Goal: Task Accomplishment & Management: Complete application form

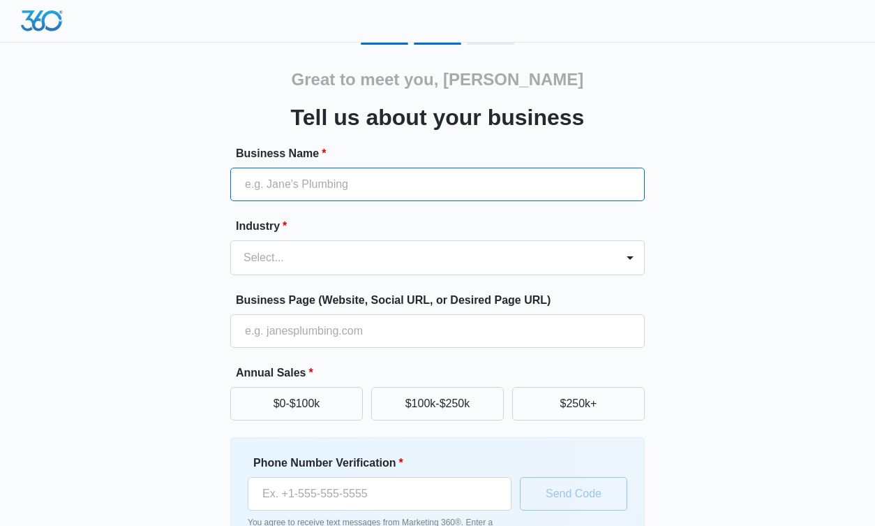
click at [276, 187] on input "Business Name *" at bounding box center [437, 185] width 415 height 34
type input "Ananda Holistics"
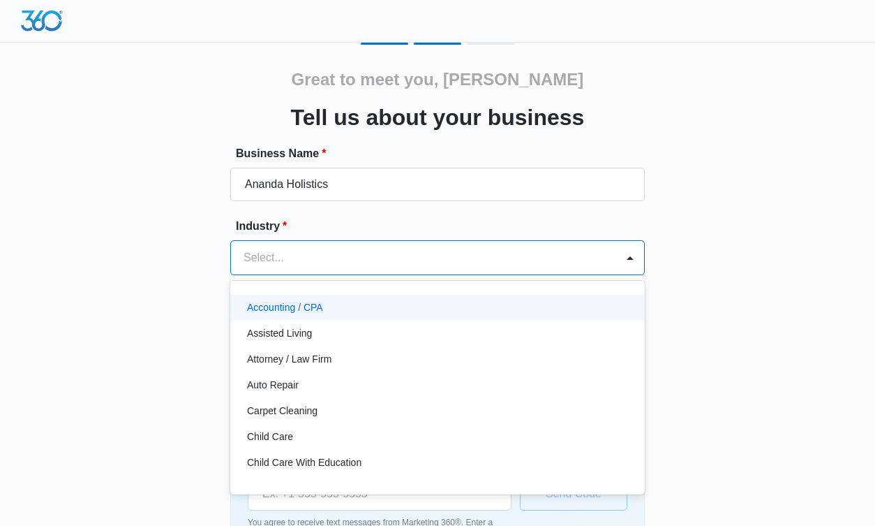
click at [278, 262] on div at bounding box center [421, 258] width 355 height 20
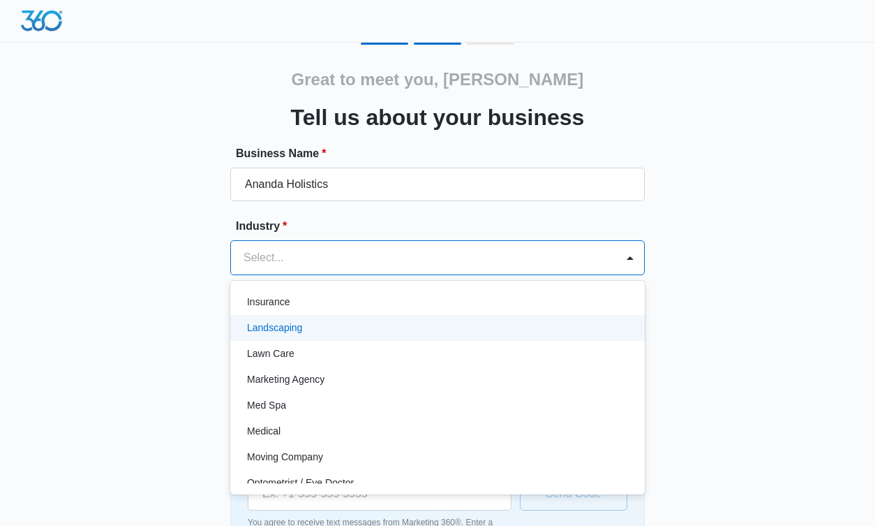
scroll to position [698, 0]
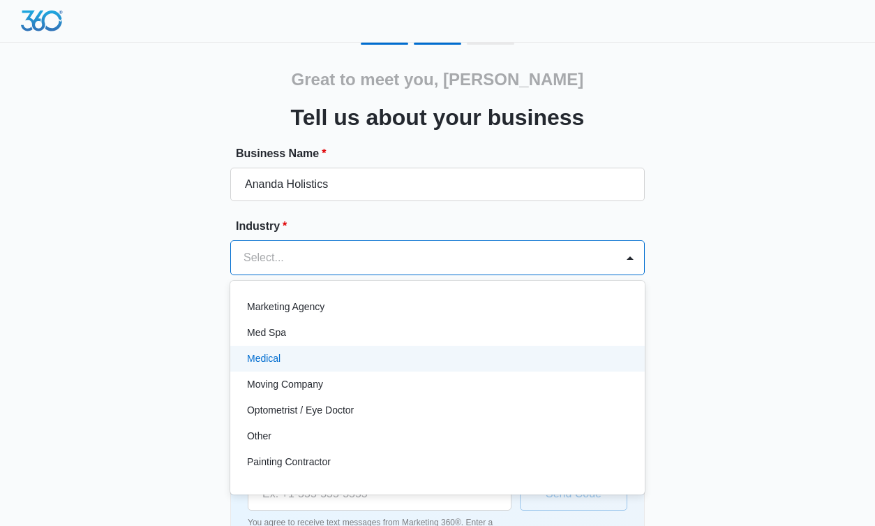
click at [290, 364] on div "Medical" at bounding box center [436, 358] width 378 height 15
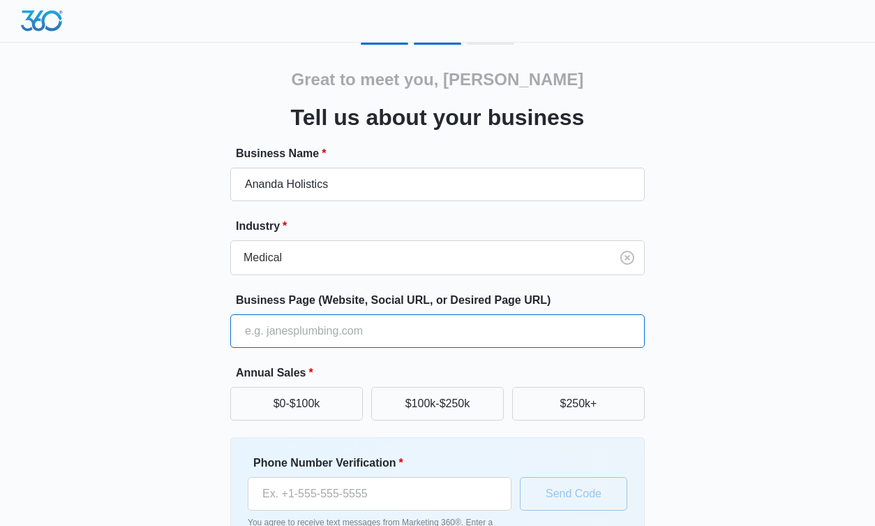
click at [283, 337] on input "Business Page (Website, Social URL, or Desired Page URL)" at bounding box center [437, 331] width 415 height 34
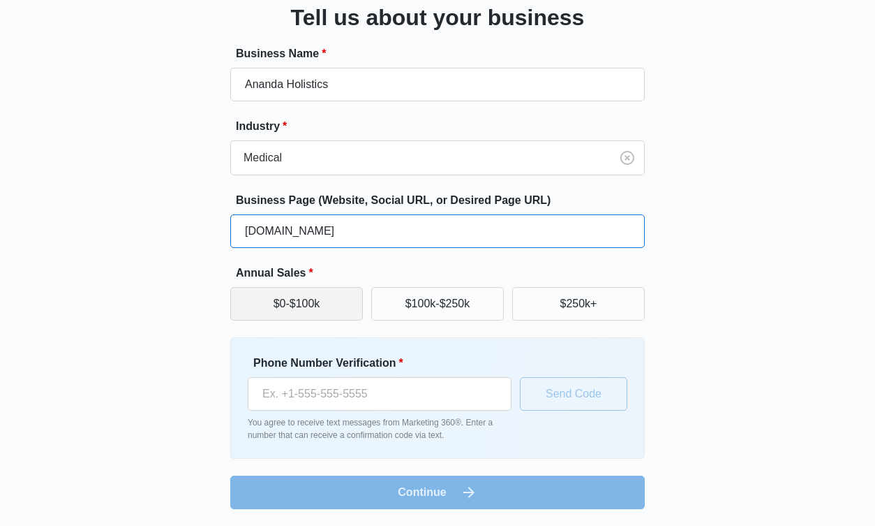
type input "[DOMAIN_NAME]"
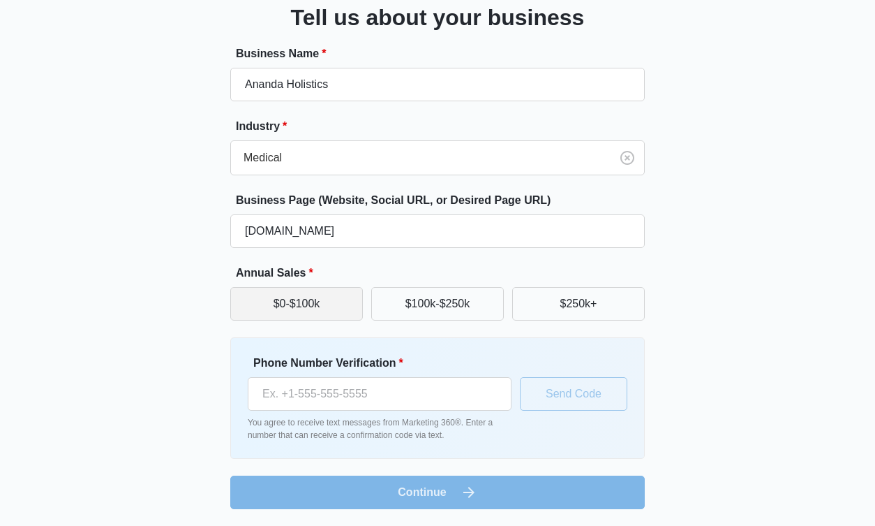
click at [319, 306] on button "$0-$100k" at bounding box center [296, 304] width 133 height 34
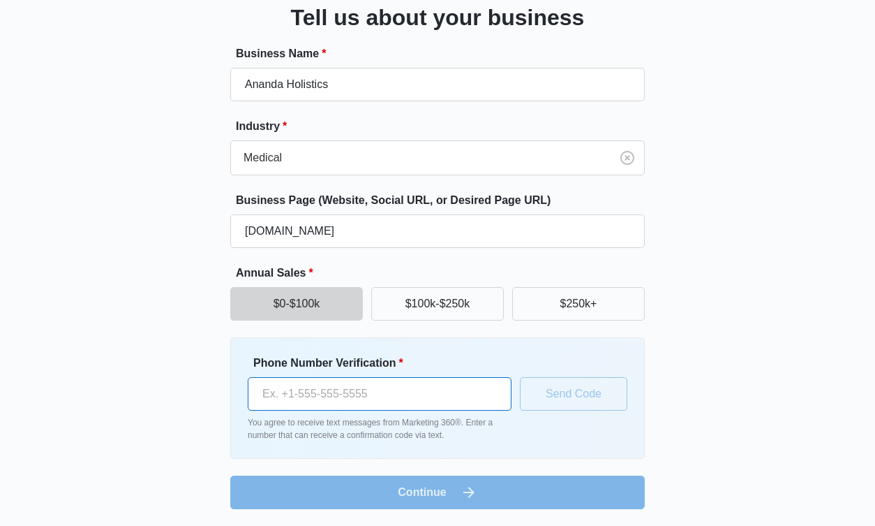
click at [274, 394] on input "Phone Number Verification *" at bounding box center [380, 394] width 264 height 34
type input "[PHONE_NUMBER]"
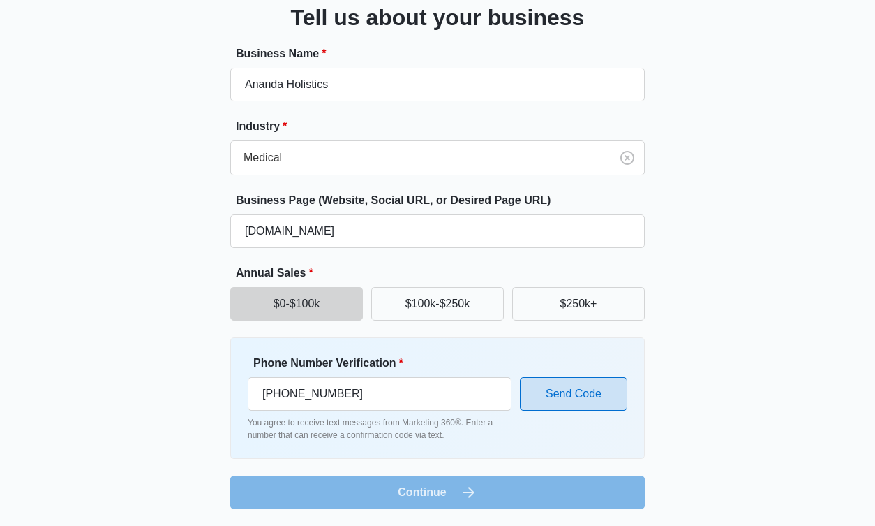
click at [562, 390] on button "Send Code" at bounding box center [573, 394] width 107 height 34
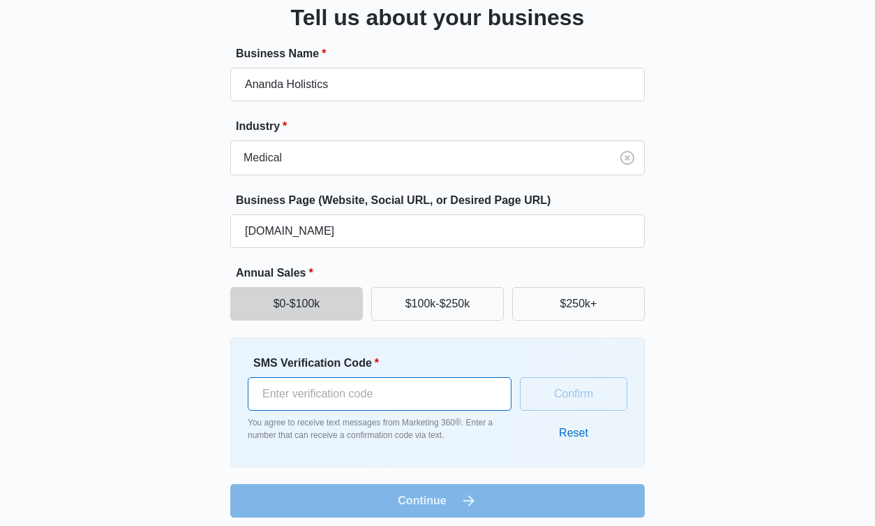
click at [405, 396] on input "SMS Verification Code *" at bounding box center [380, 394] width 264 height 34
type input "753463"
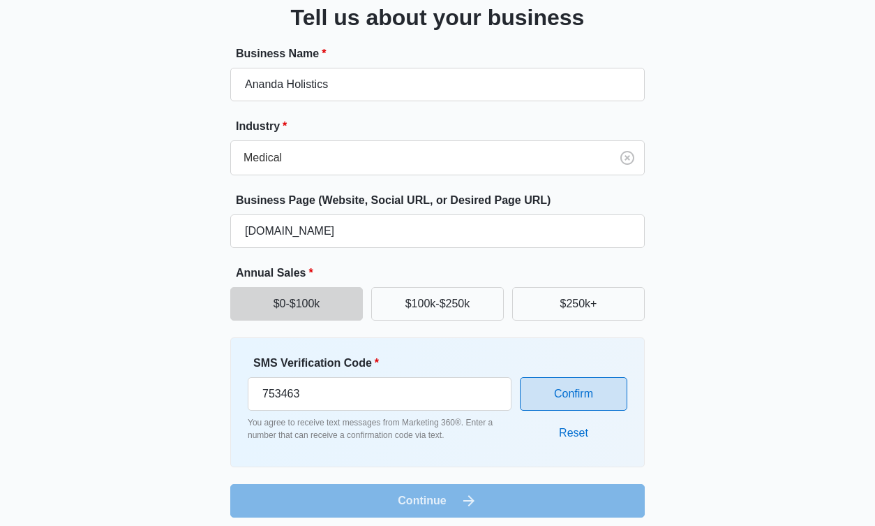
click at [547, 380] on button "Confirm" at bounding box center [573, 394] width 107 height 34
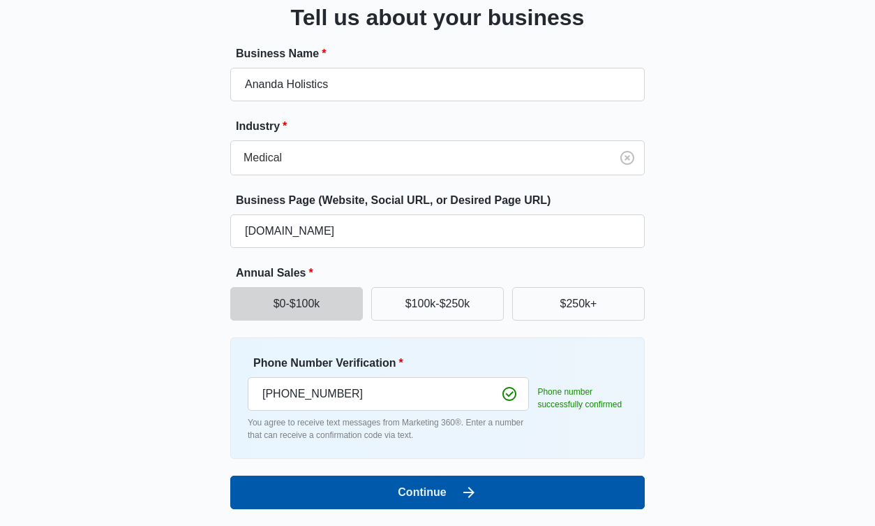
click at [447, 486] on button "Continue" at bounding box center [437, 492] width 415 height 34
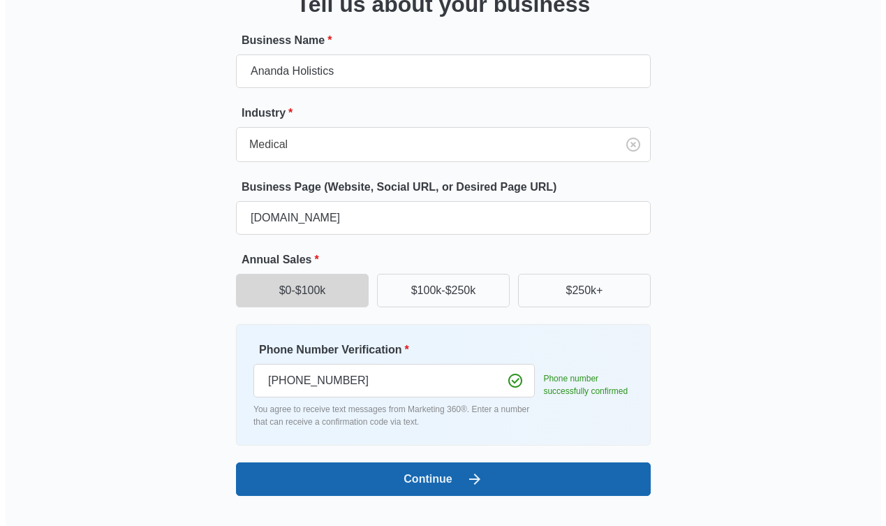
scroll to position [0, 0]
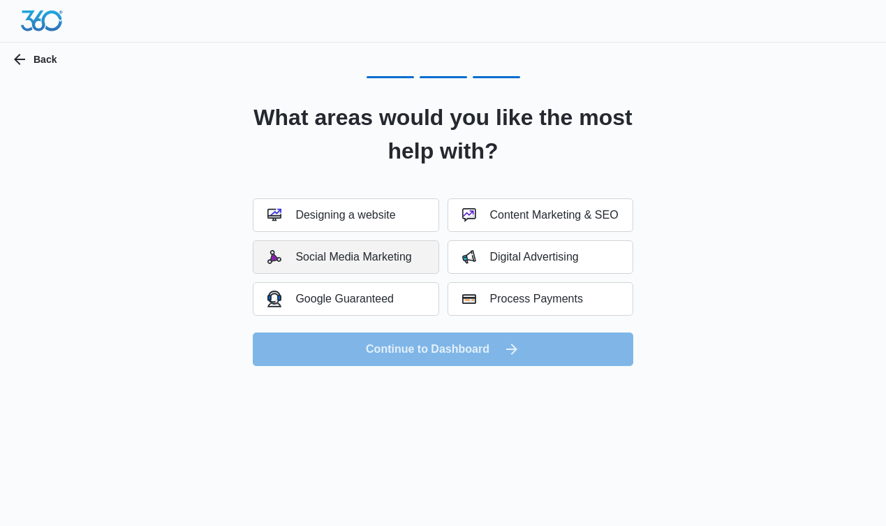
click at [370, 257] on div "Social Media Marketing" at bounding box center [339, 257] width 144 height 14
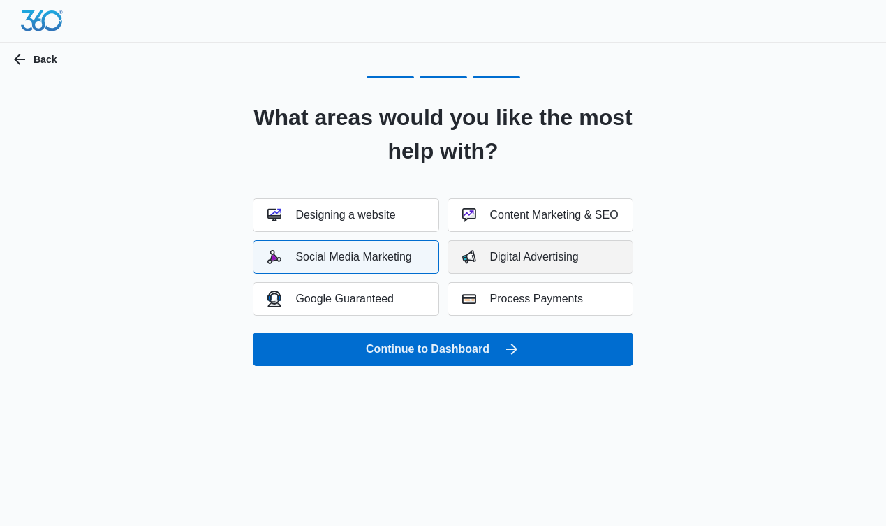
click at [531, 259] on div "Digital Advertising" at bounding box center [520, 257] width 117 height 14
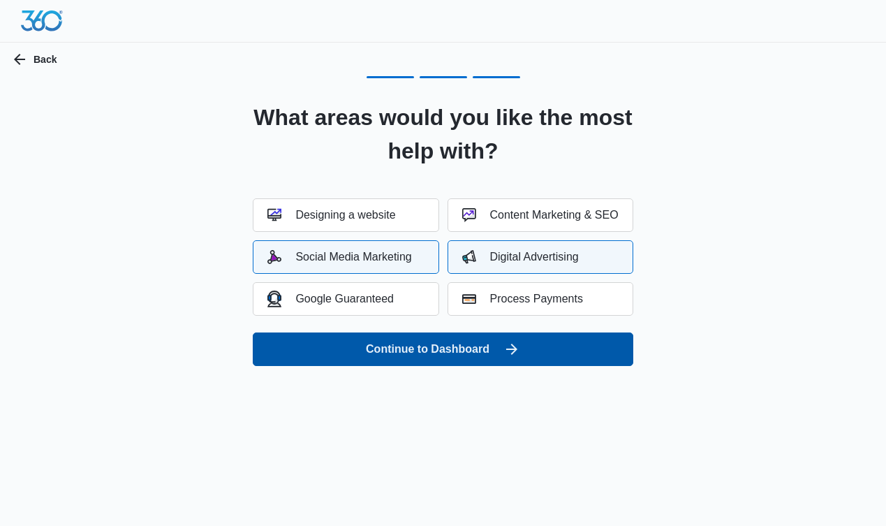
click at [495, 343] on button "Continue to Dashboard" at bounding box center [443, 349] width 380 height 34
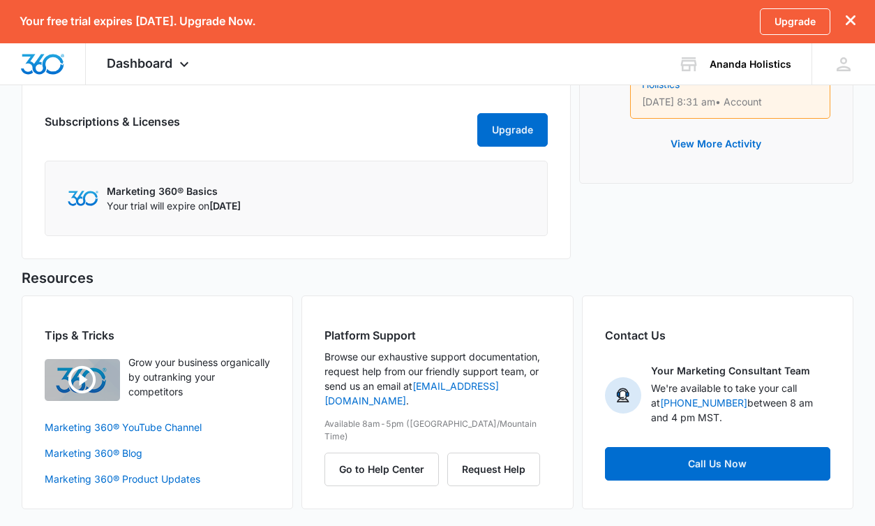
scroll to position [704, 0]
